Goal: Information Seeking & Learning: Find contact information

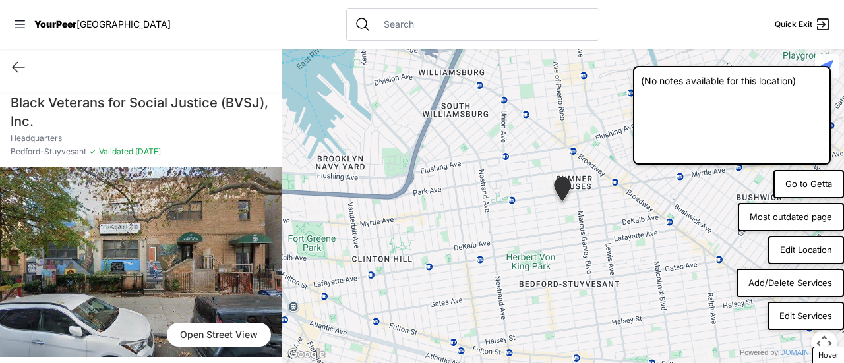
click at [801, 215] on button "Most outdated page" at bounding box center [791, 217] width 106 height 29
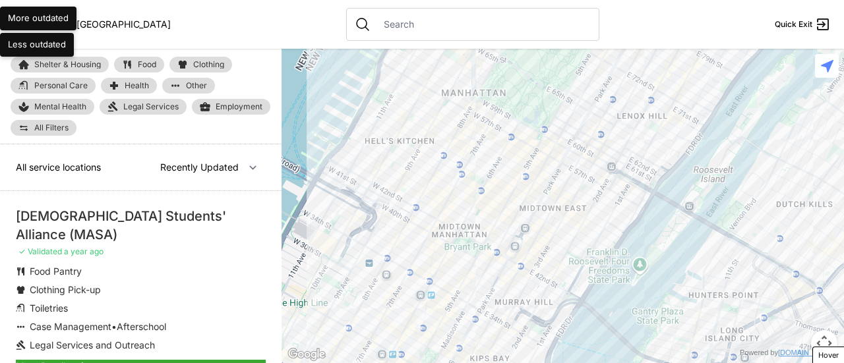
click at [376, 26] on input "text" at bounding box center [483, 24] width 215 height 13
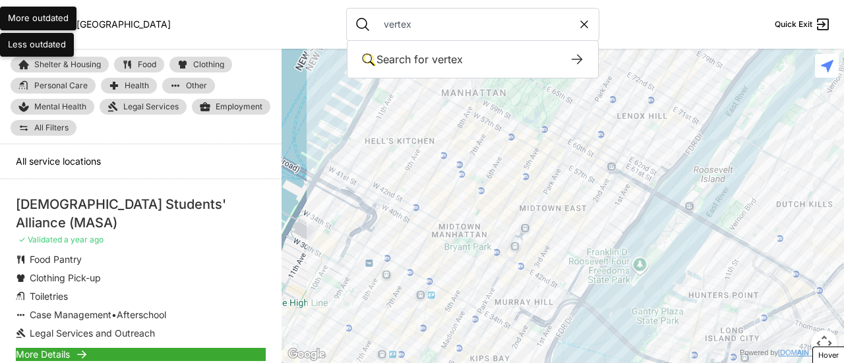
type input "vertex"
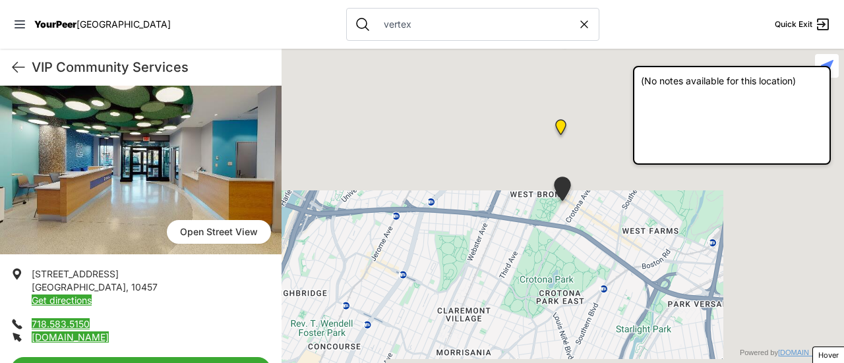
click at [60, 268] on span "770 E 176th St" at bounding box center [75, 273] width 87 height 11
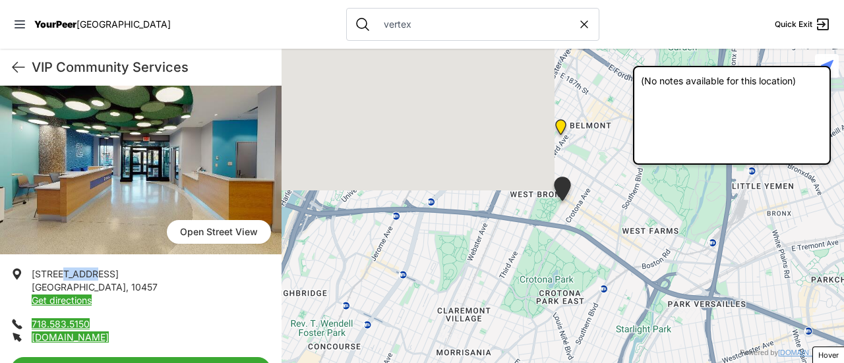
click at [60, 268] on span "770 E 176th St" at bounding box center [75, 273] width 87 height 11
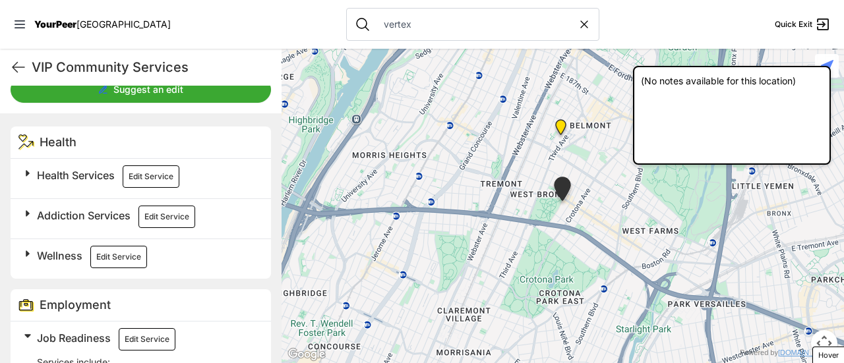
scroll to position [264, 0]
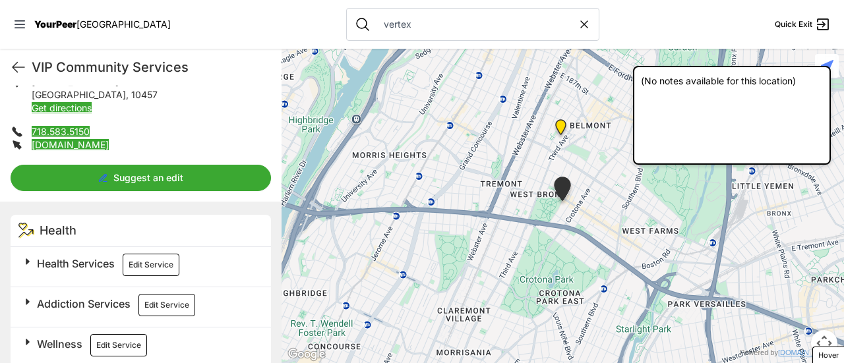
click at [98, 128] on li "718.583.5150" at bounding box center [141, 131] width 261 height 13
copy link "718.583.5150"
click at [123, 139] on li "[DOMAIN_NAME]" at bounding box center [141, 145] width 261 height 13
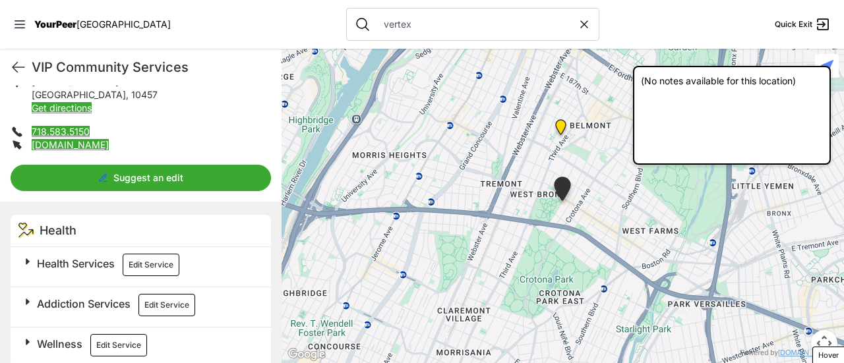
click at [123, 139] on li "[DOMAIN_NAME]" at bounding box center [141, 145] width 261 height 13
copy div "[DOMAIN_NAME]"
click at [101, 263] on span "Health Services" at bounding box center [76, 263] width 78 height 13
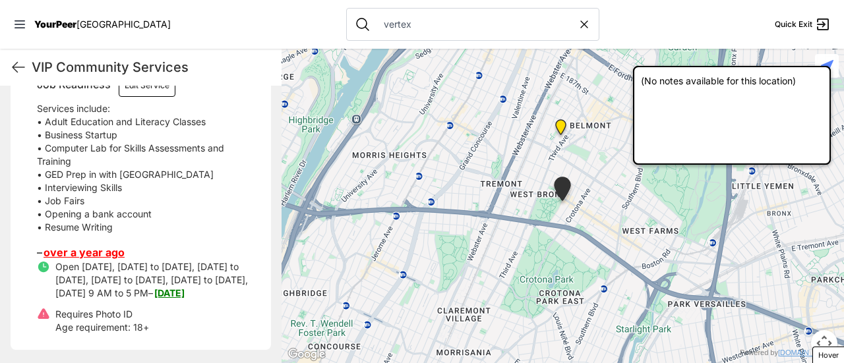
scroll to position [1078, 0]
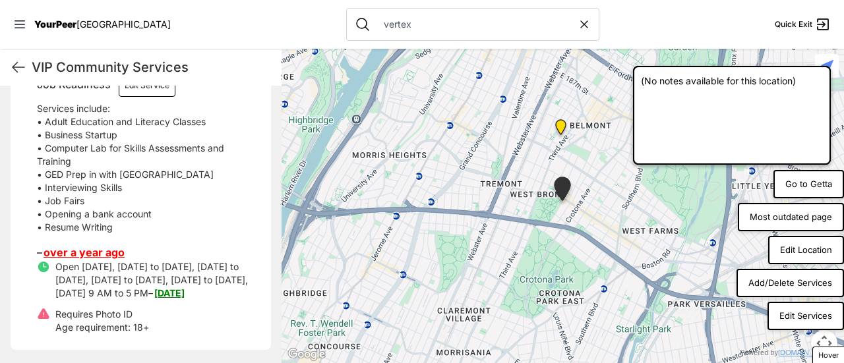
click at [818, 244] on button "Edit Location" at bounding box center [806, 250] width 76 height 29
click at [806, 255] on button "Edit Location" at bounding box center [806, 250] width 76 height 29
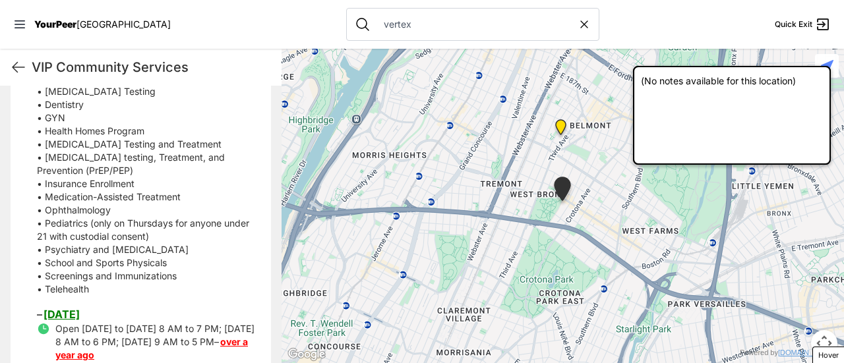
scroll to position [462, 0]
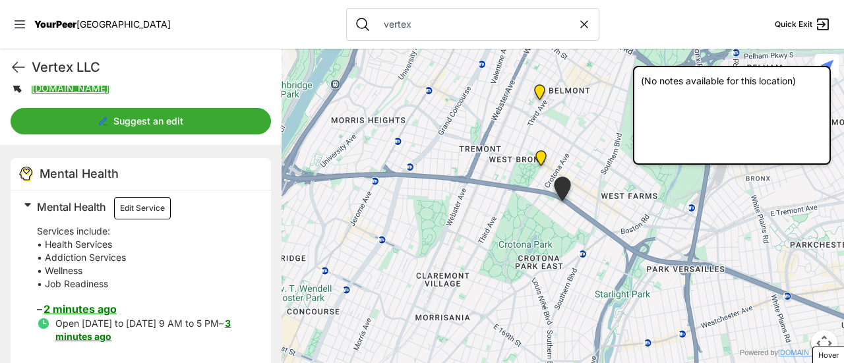
scroll to position [334, 0]
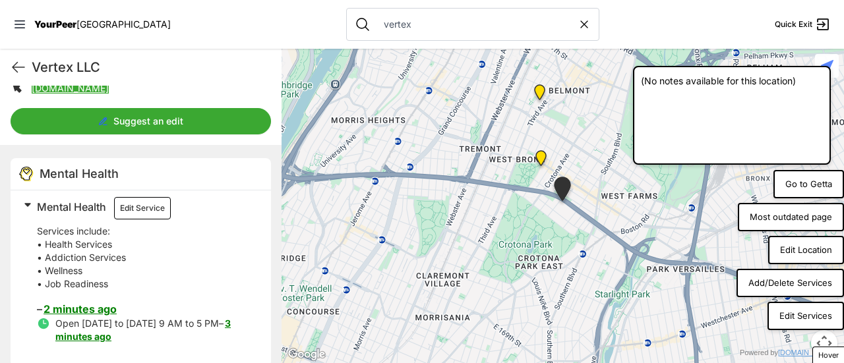
click at [811, 282] on button "Add/Delete Services" at bounding box center [791, 283] width 108 height 29
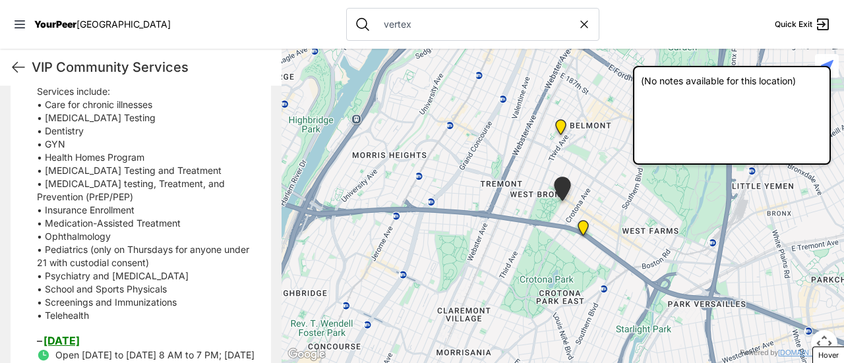
scroll to position [462, 0]
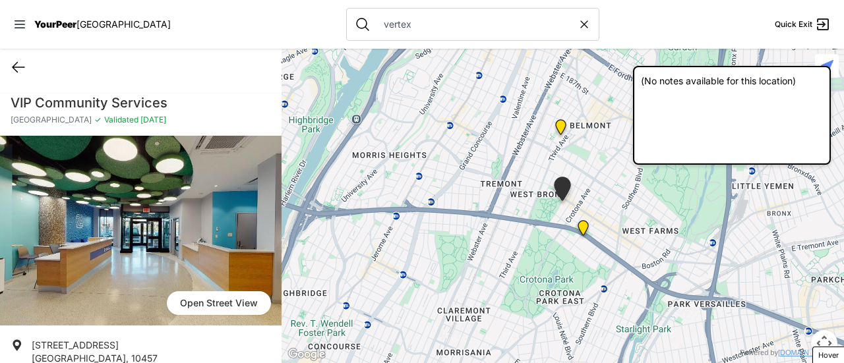
click at [14, 62] on icon at bounding box center [19, 67] width 16 height 16
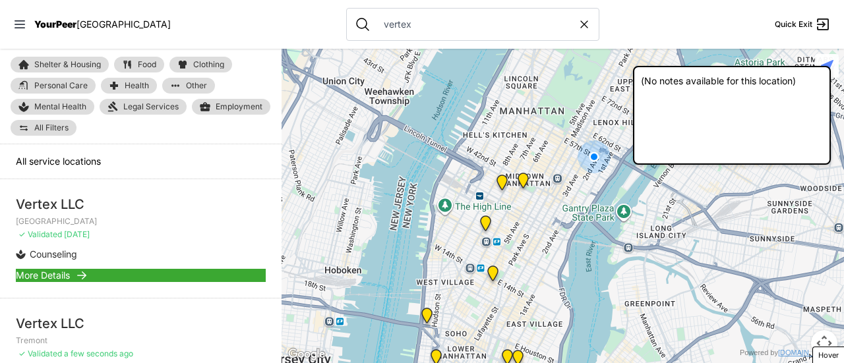
click at [376, 24] on input "vertex" at bounding box center [477, 24] width 202 height 13
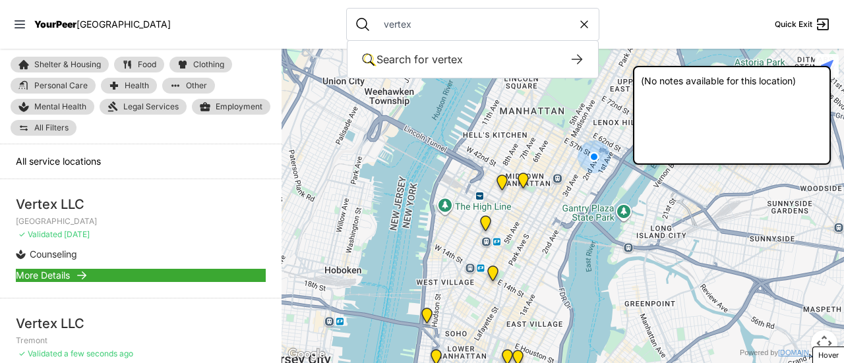
click at [376, 24] on input "vertex" at bounding box center [477, 24] width 202 height 13
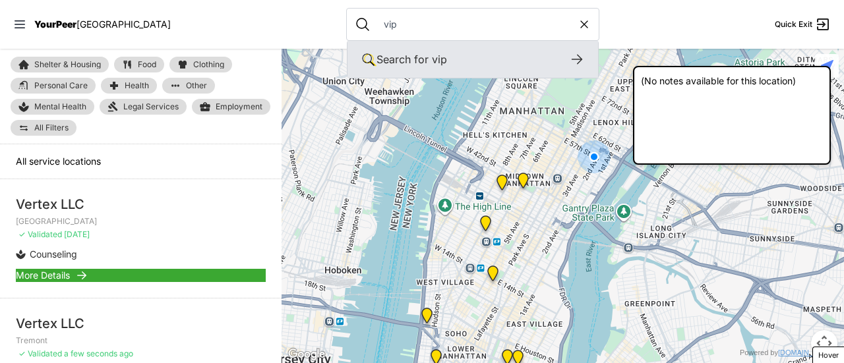
type input "vip"
click at [377, 51] on div "Search for vip" at bounding box center [473, 59] width 193 height 16
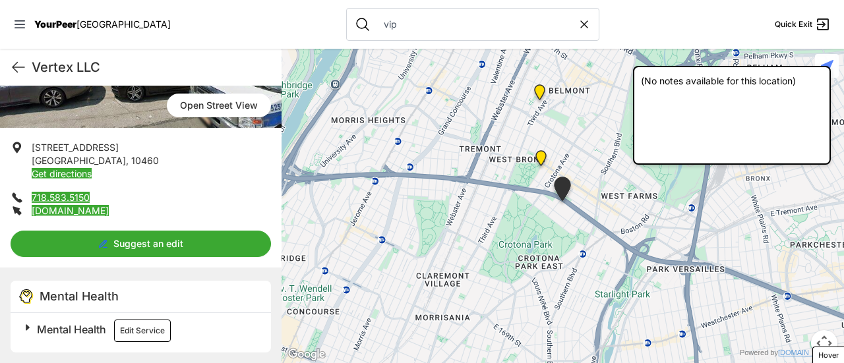
scroll to position [212, 0]
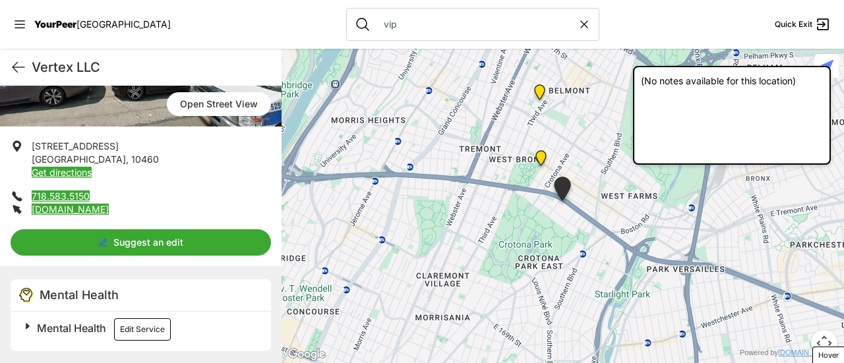
click at [92, 327] on span "Mental Health" at bounding box center [71, 328] width 69 height 13
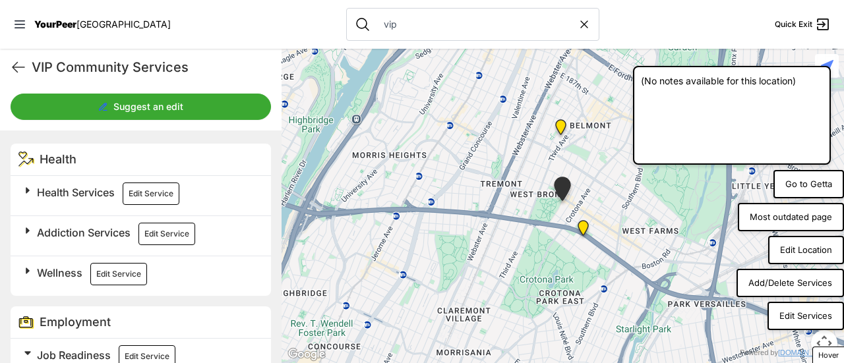
click at [818, 248] on button "Edit Location" at bounding box center [806, 250] width 76 height 29
